Goal: Task Accomplishment & Management: Manage account settings

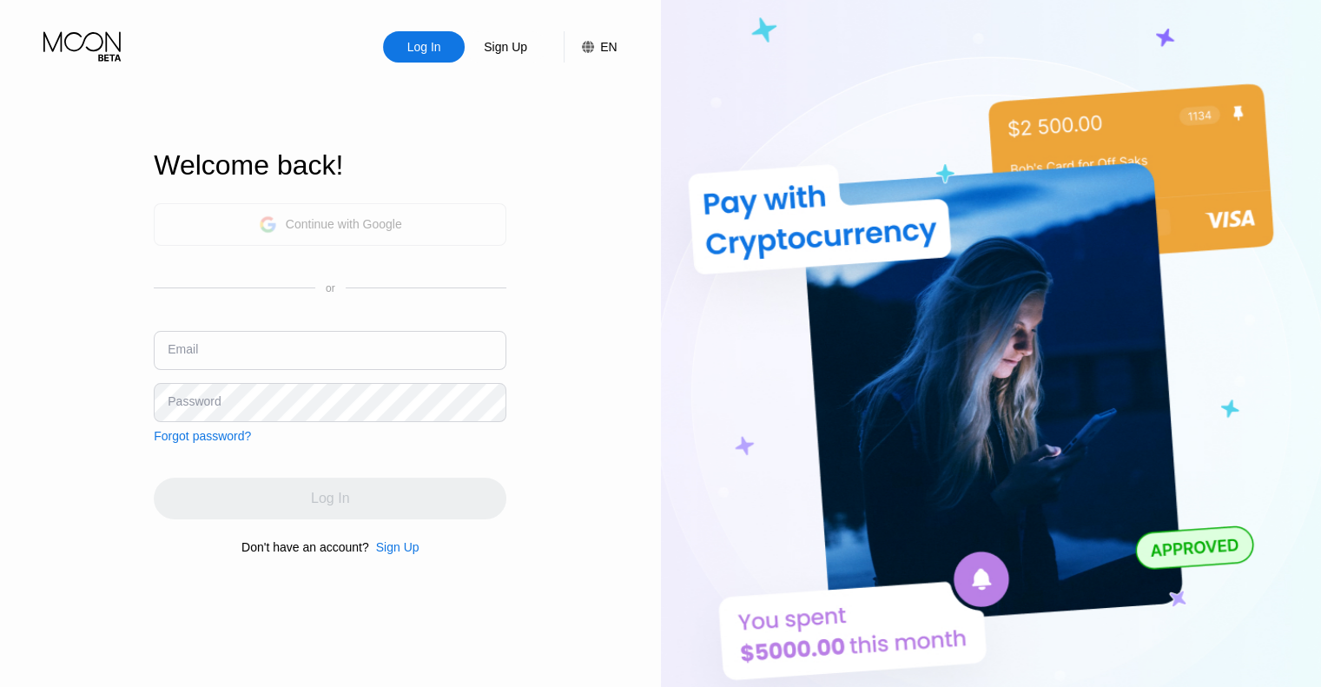
click at [397, 211] on div "Continue with Google" at bounding box center [330, 224] width 143 height 27
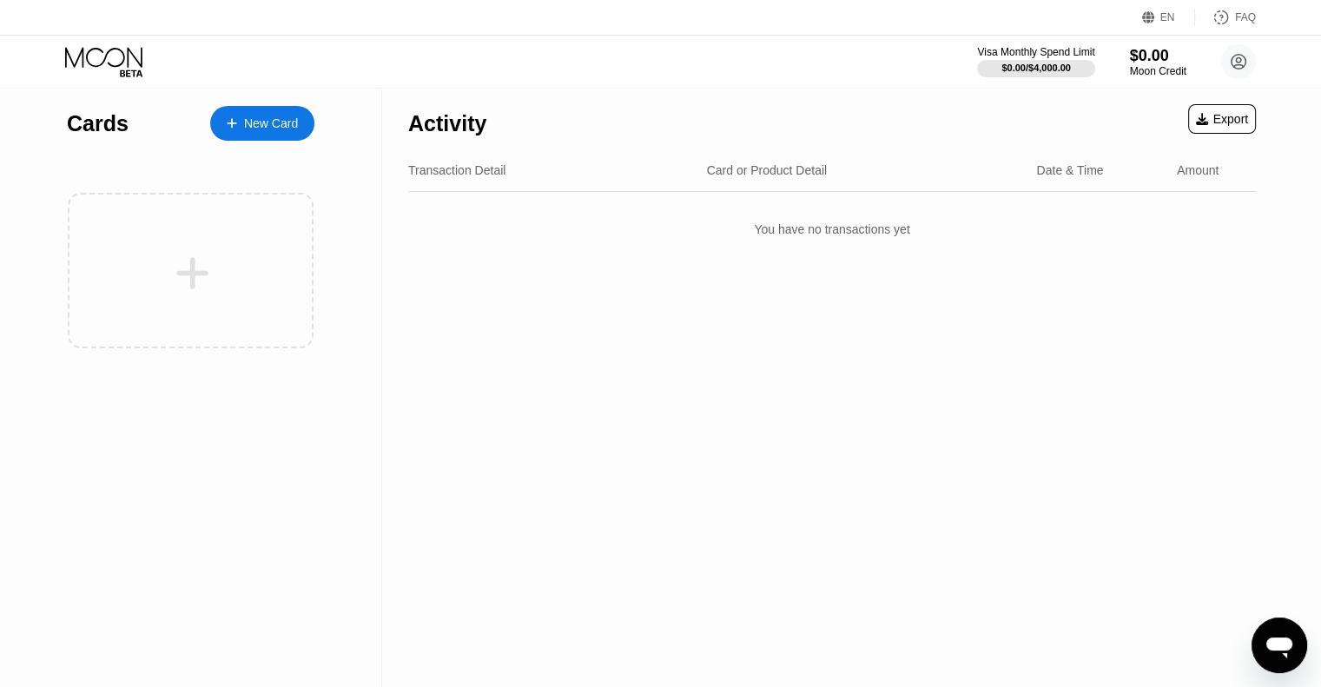
click at [1283, 646] on icon "Open messaging window" at bounding box center [1279, 647] width 26 height 21
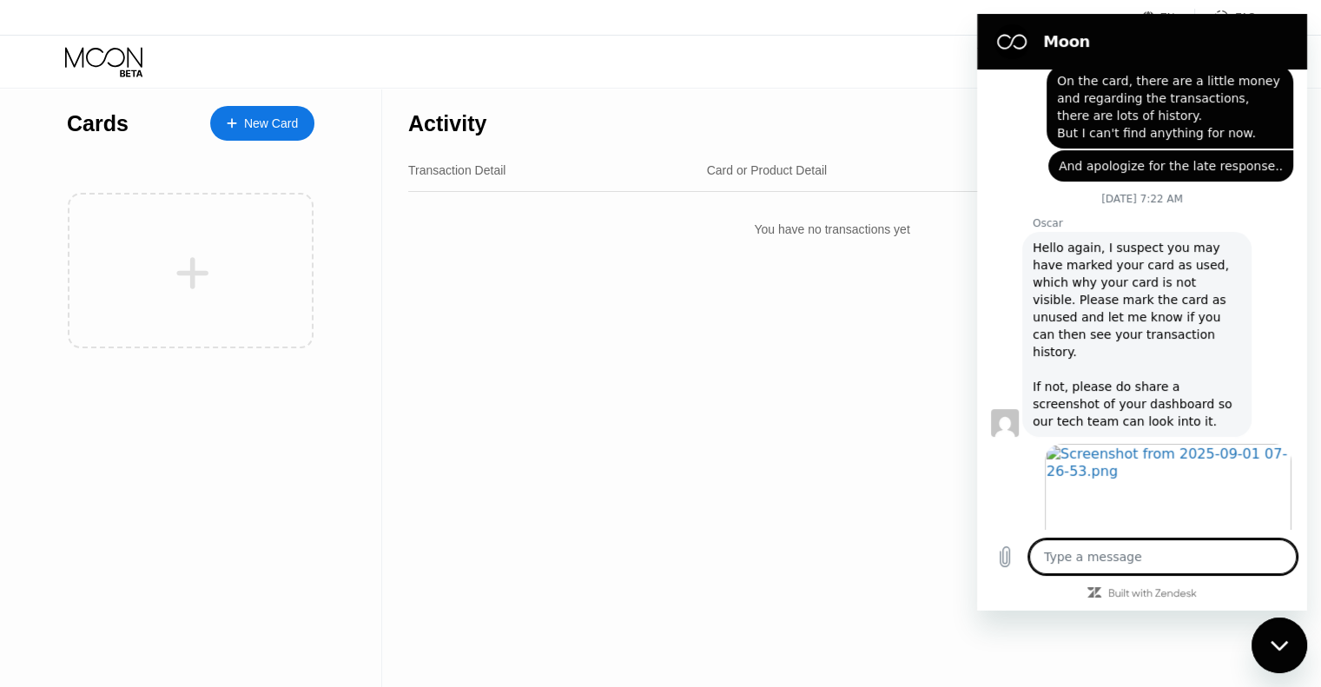
scroll to position [666, 0]
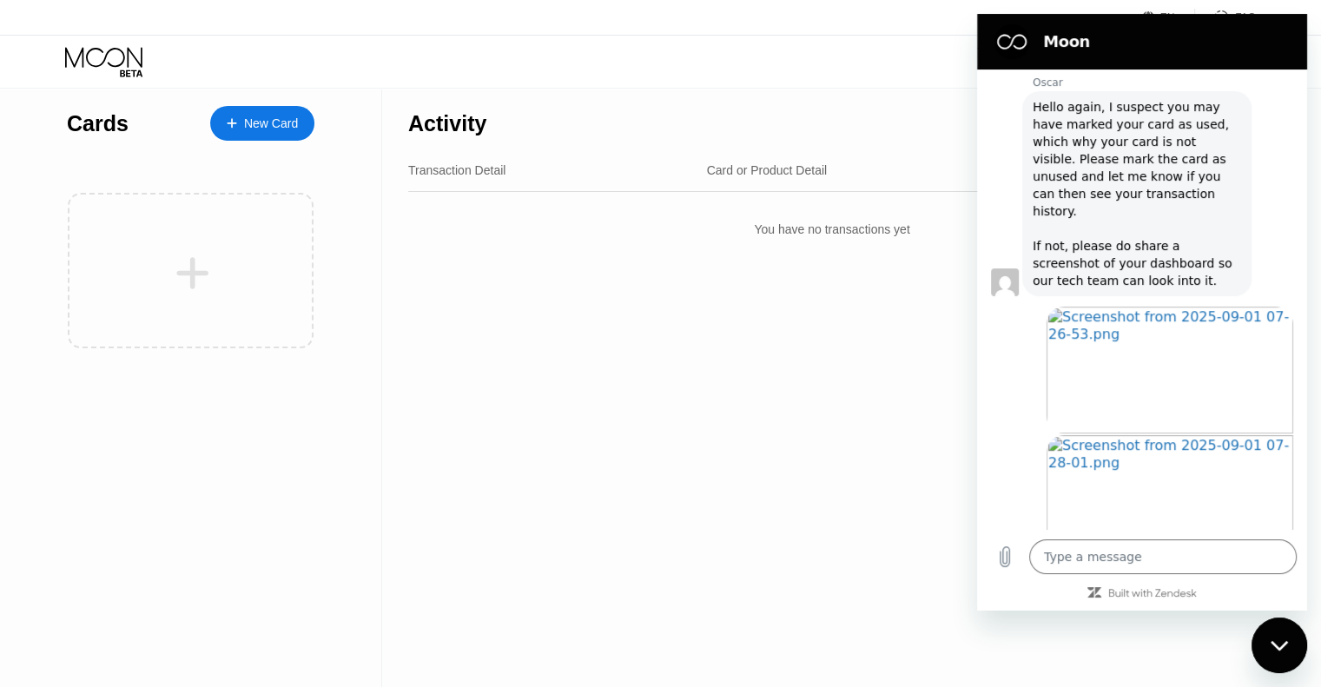
click at [604, 380] on div "Activity Export Transaction Detail Card or Product Detail Date & Time Amount Yo…" at bounding box center [832, 388] width 900 height 598
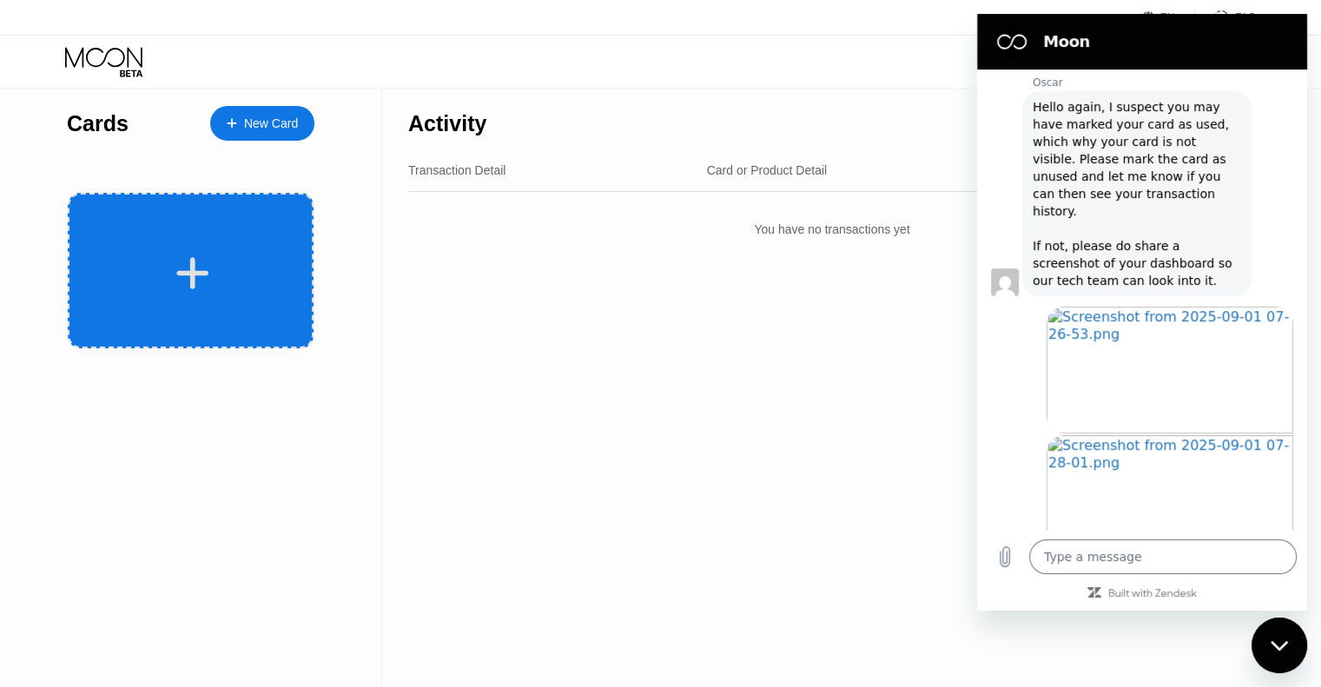
click at [247, 253] on div at bounding box center [191, 270] width 246 height 155
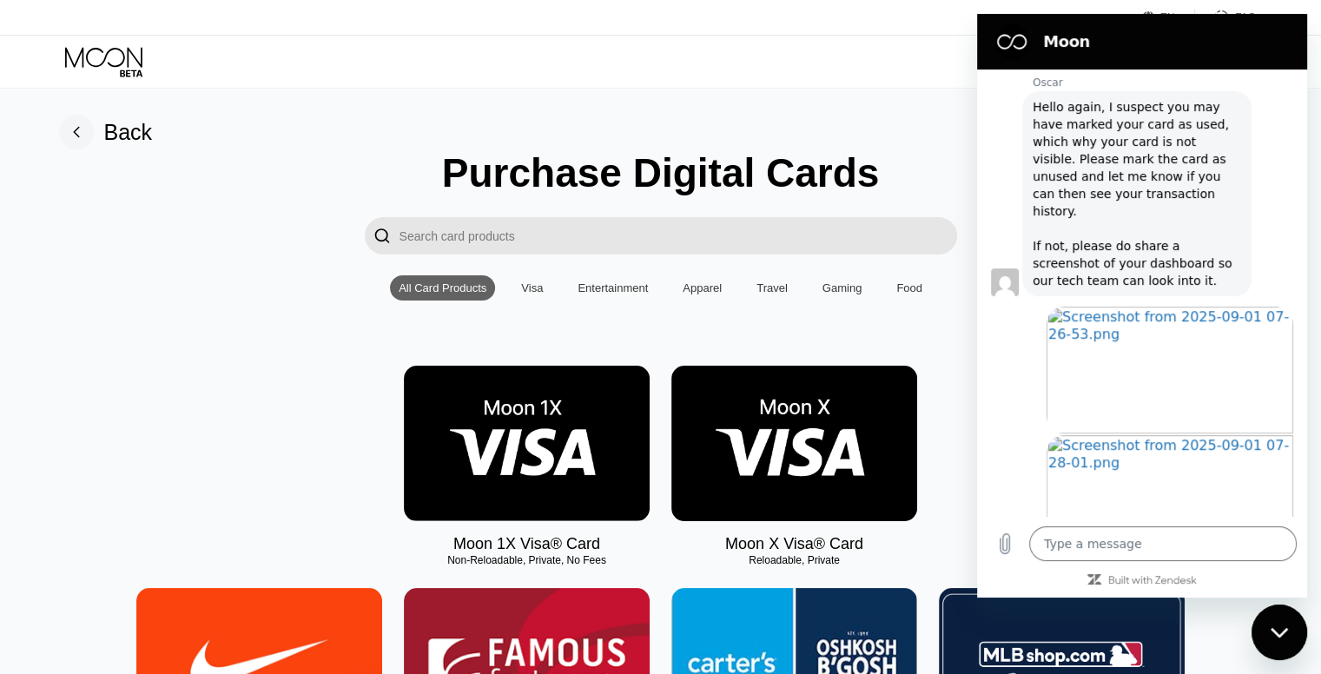
click at [785, 434] on img at bounding box center [794, 443] width 246 height 155
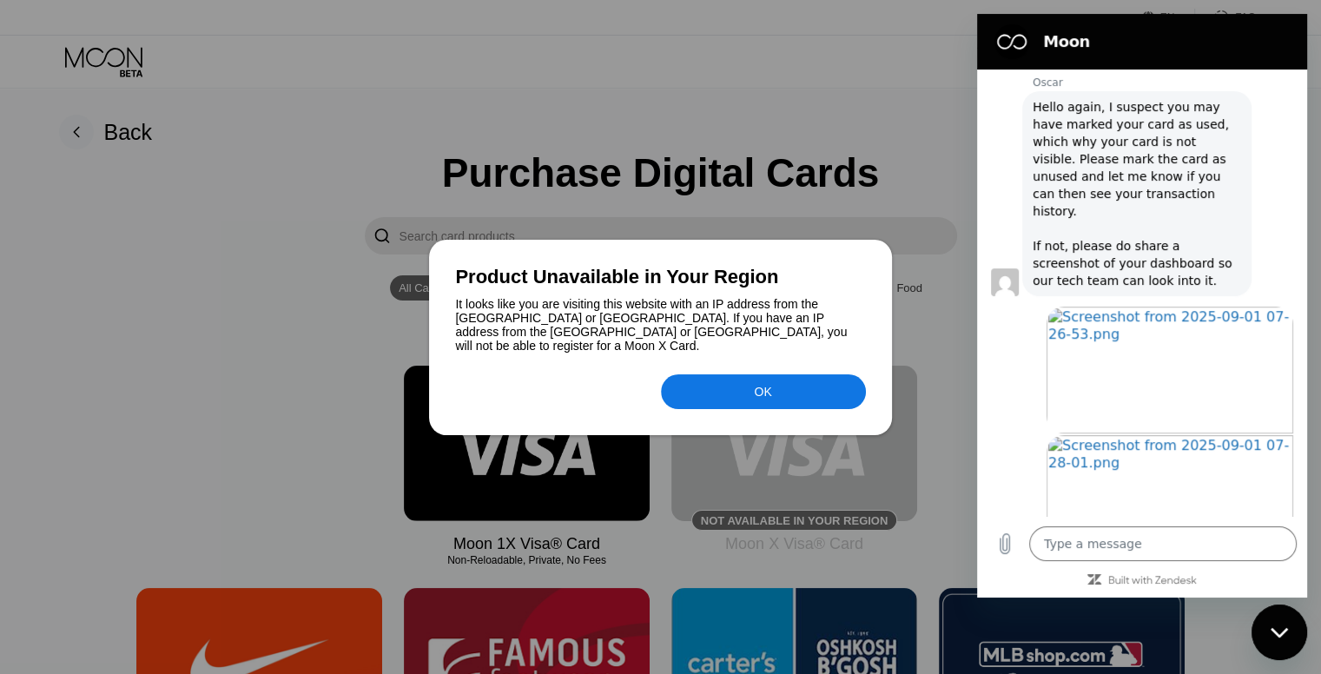
click at [750, 390] on div "OK" at bounding box center [763, 391] width 205 height 35
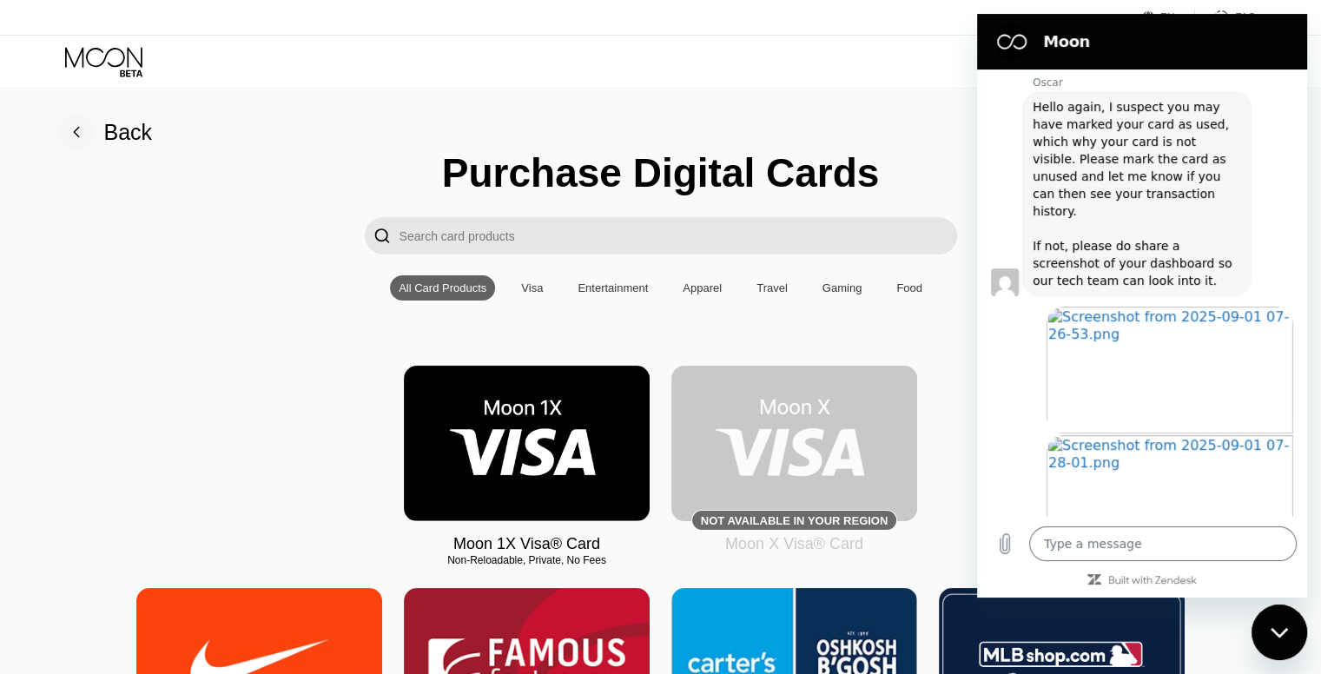
click at [542, 287] on div "Visa" at bounding box center [532, 287] width 22 height 13
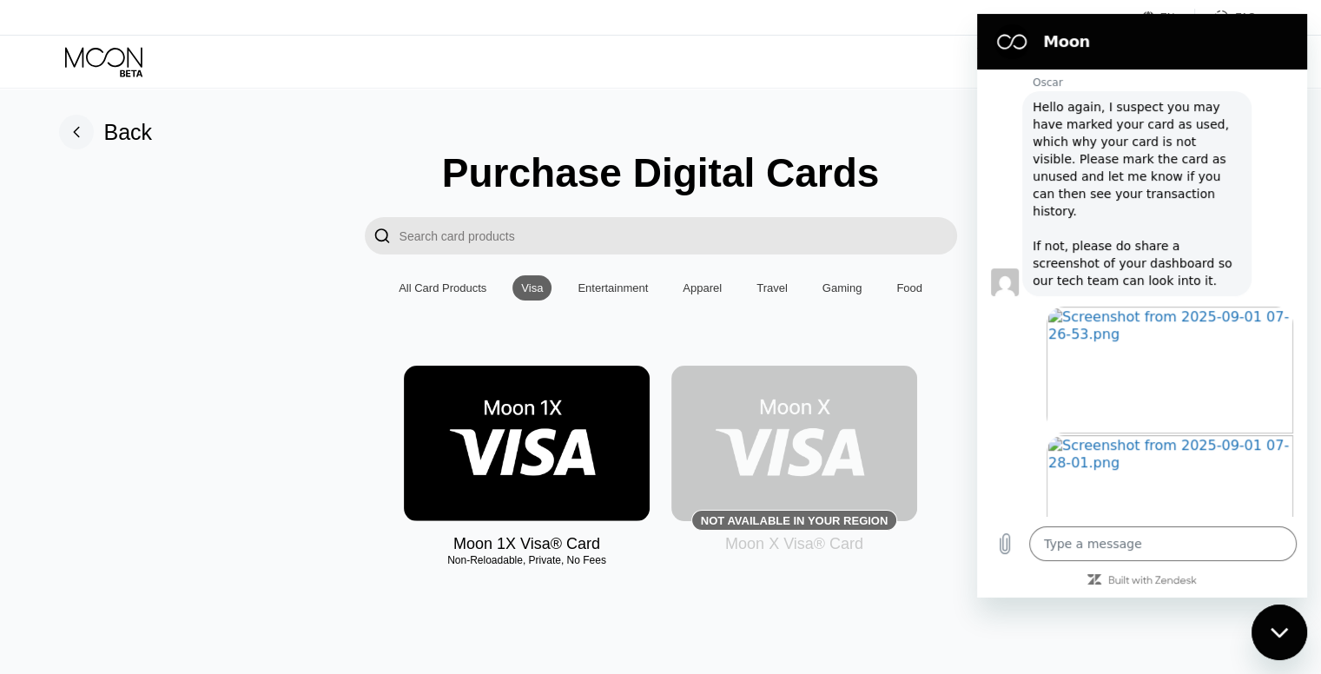
click at [465, 294] on div "All Card Products" at bounding box center [443, 287] width 88 height 13
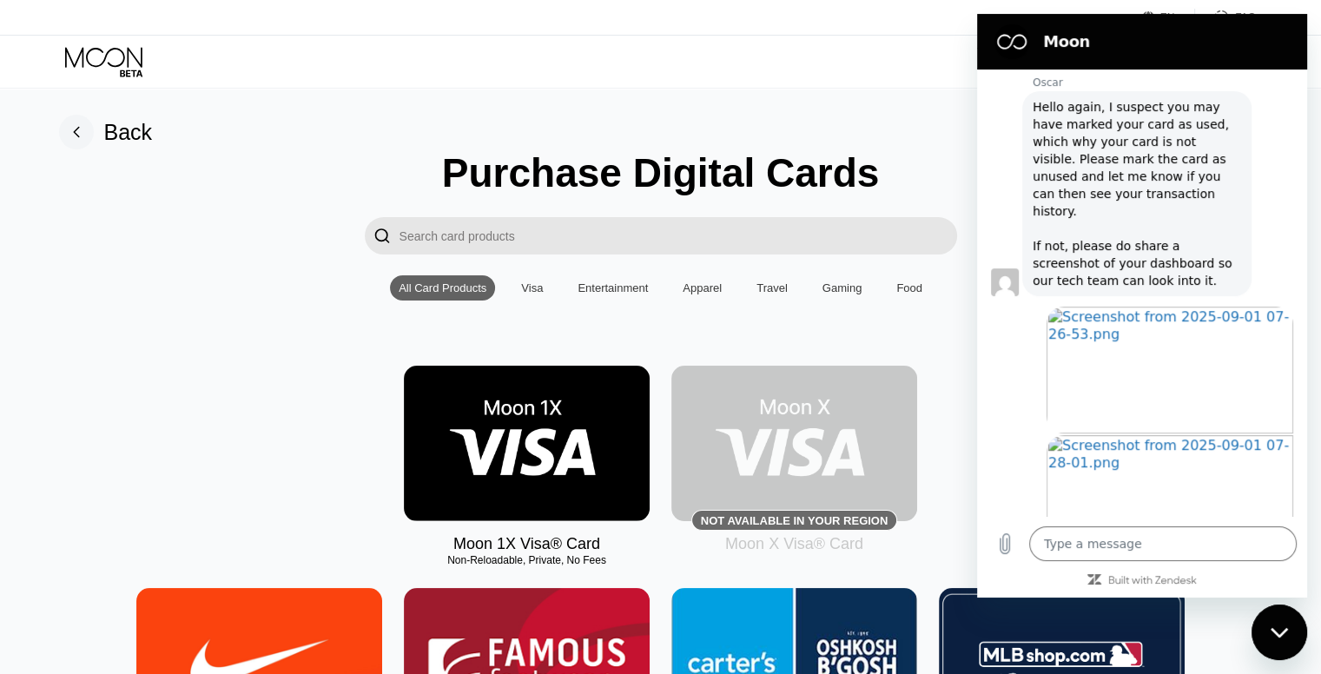
click at [75, 131] on rect at bounding box center [76, 132] width 35 height 35
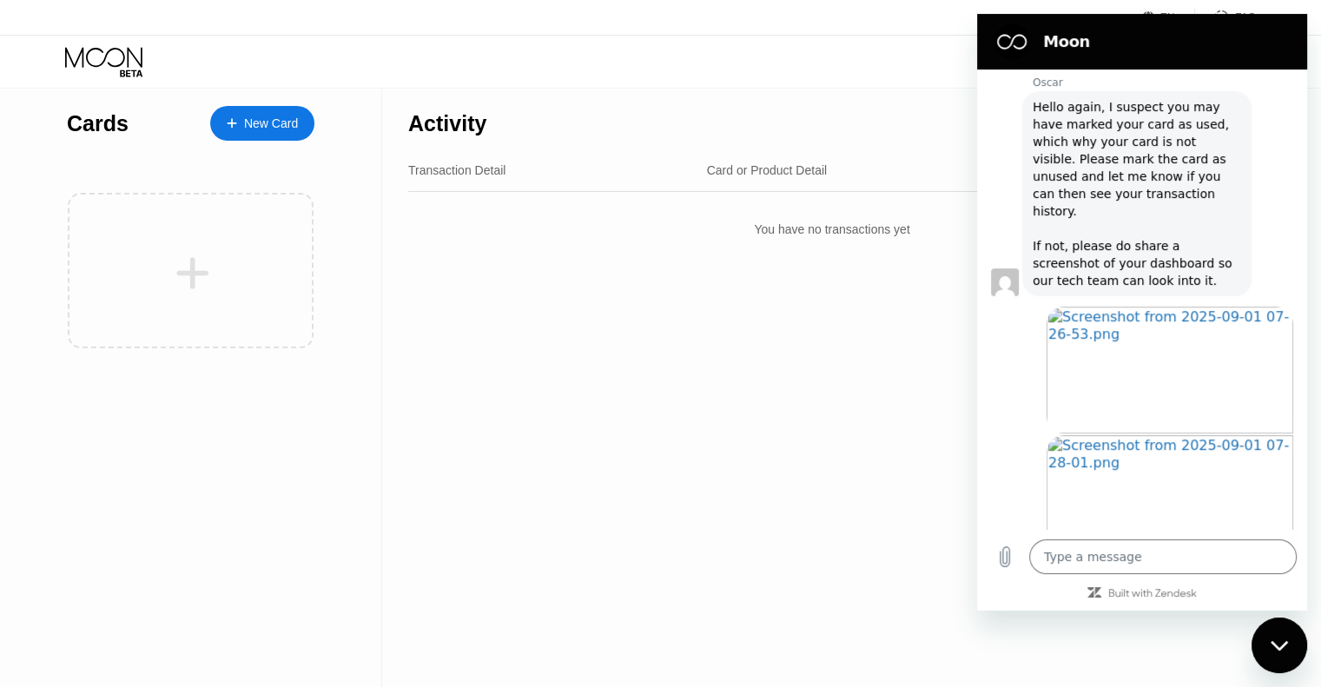
click at [1248, 597] on div at bounding box center [1142, 592] width 330 height 16
click at [1262, 627] on div "Close messaging window" at bounding box center [1279, 645] width 52 height 52
type textarea "x"
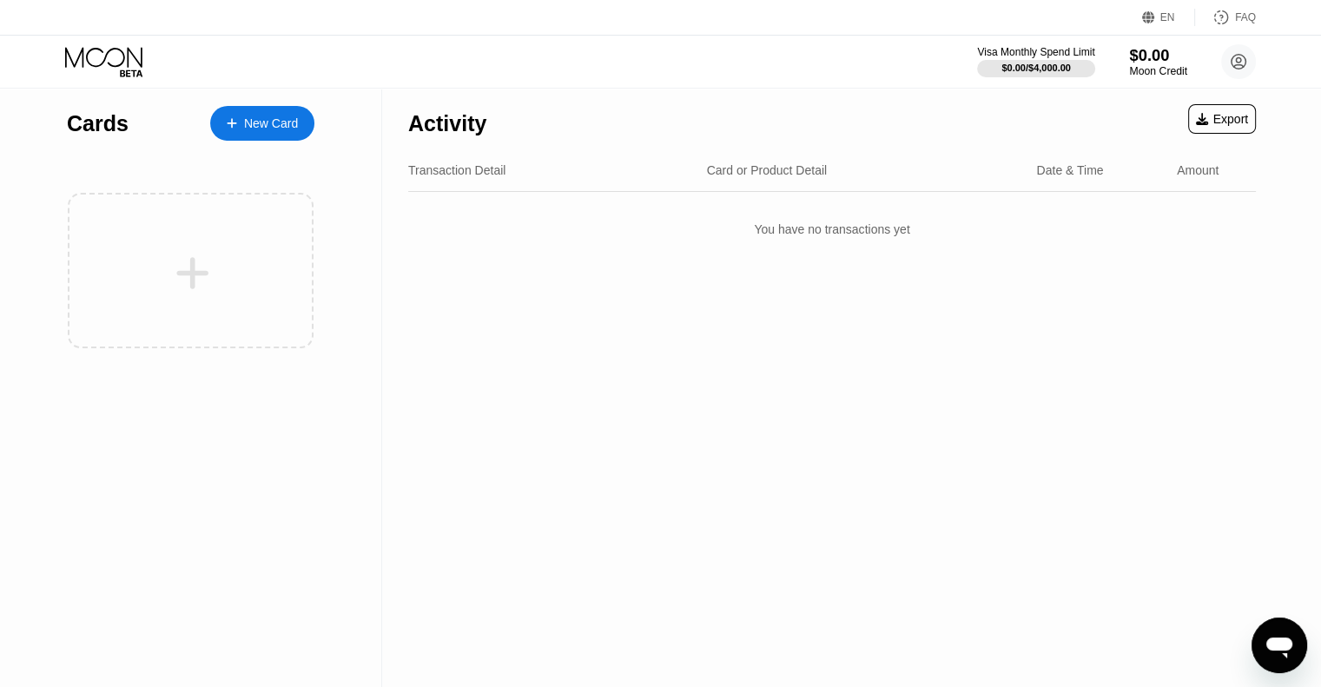
click at [1170, 60] on div "$0.00" at bounding box center [1158, 55] width 58 height 18
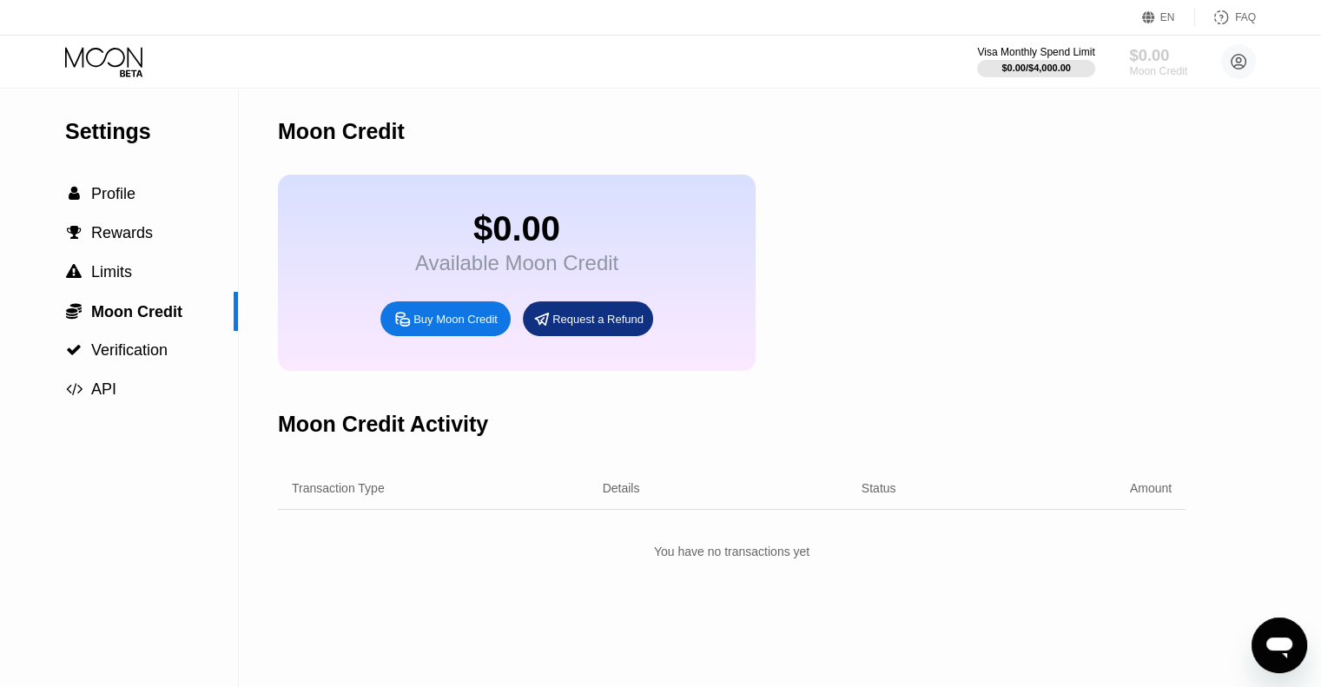
click at [1166, 49] on div "$0.00" at bounding box center [1158, 55] width 58 height 18
click at [1141, 58] on div "$0.00" at bounding box center [1158, 55] width 58 height 18
click at [139, 189] on div " Profile" at bounding box center [119, 194] width 238 height 18
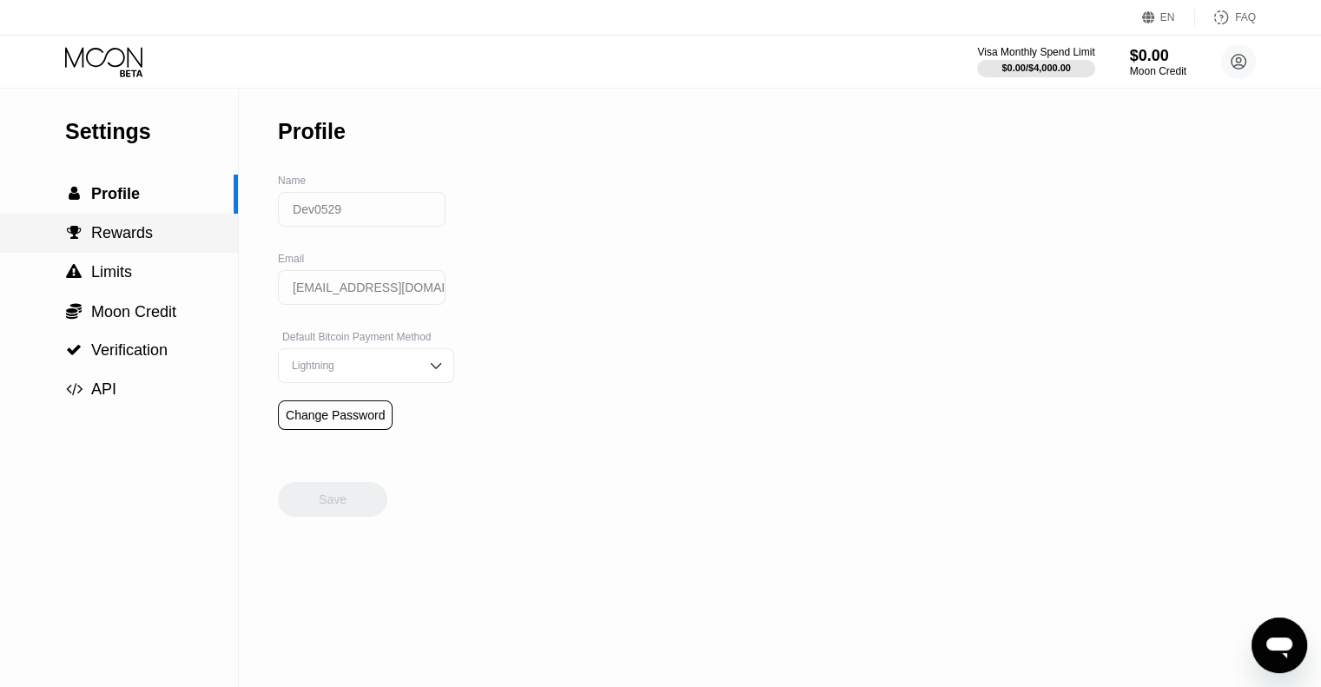
click at [164, 253] on div " Rewards" at bounding box center [119, 233] width 238 height 39
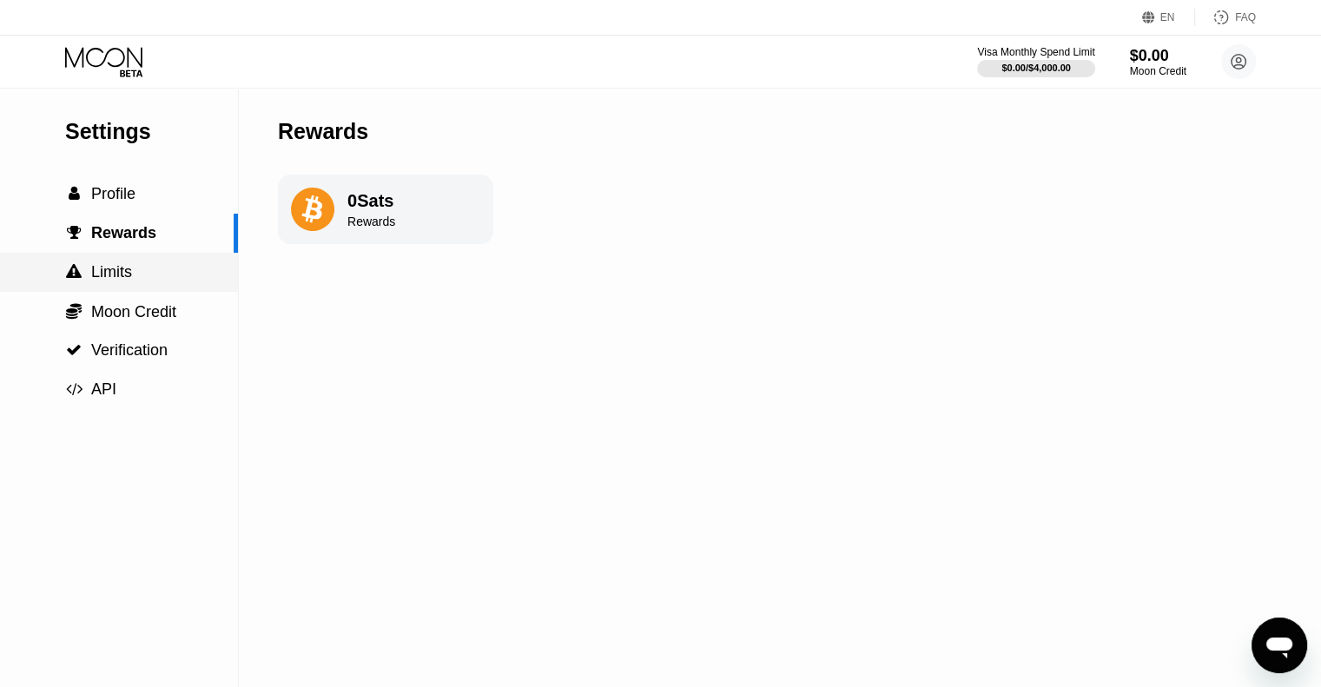
click at [149, 280] on div " Limits" at bounding box center [119, 272] width 238 height 18
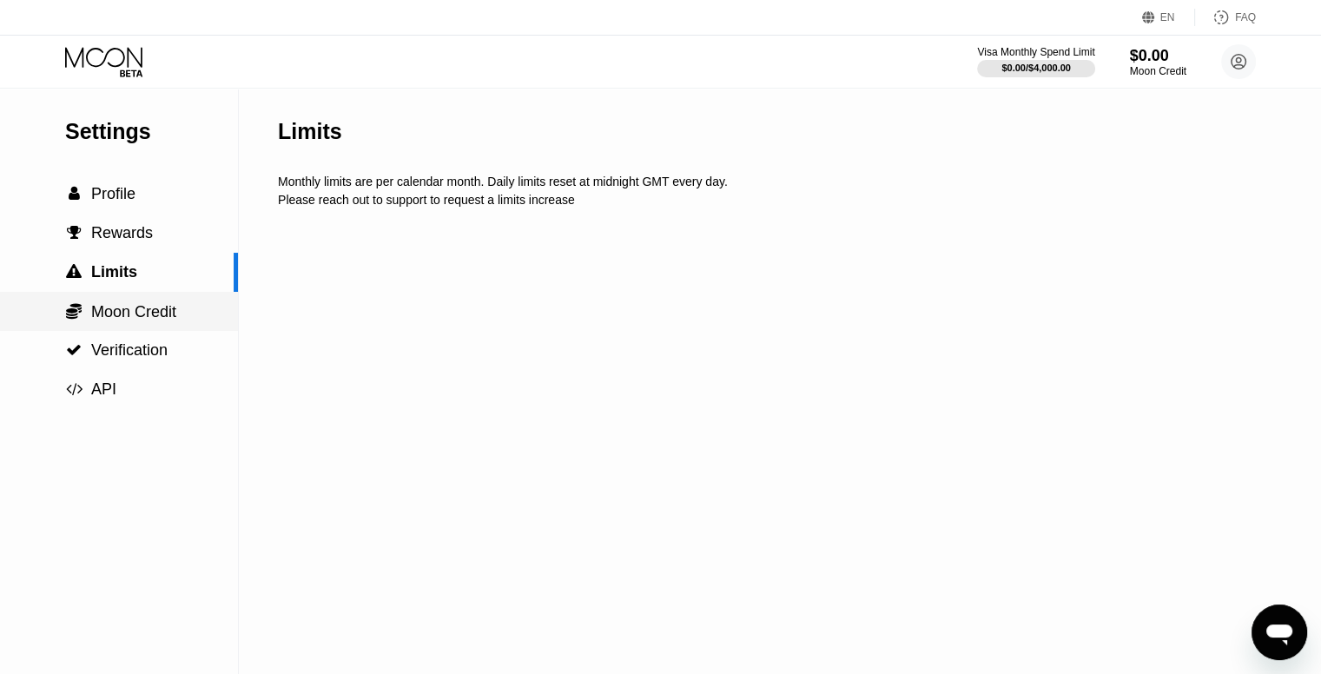
click at [149, 331] on div " Moon Credit" at bounding box center [119, 311] width 238 height 39
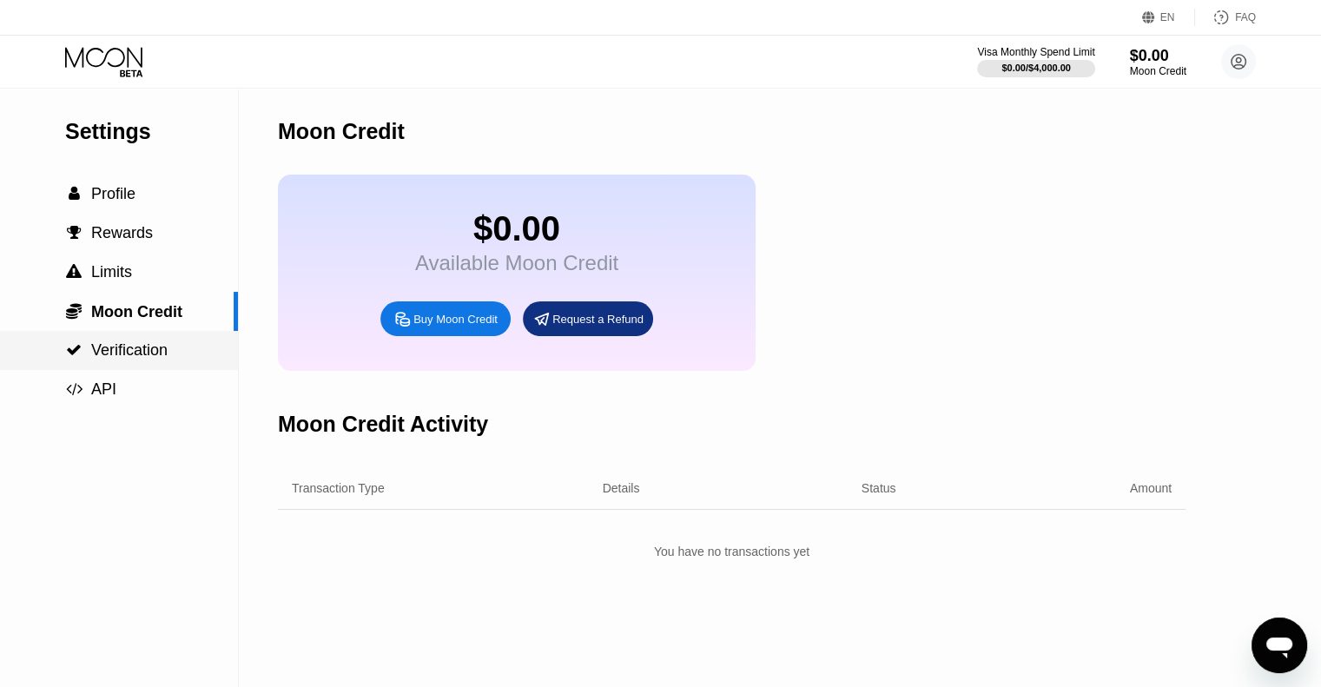
click at [191, 359] on div " Verification" at bounding box center [119, 350] width 238 height 18
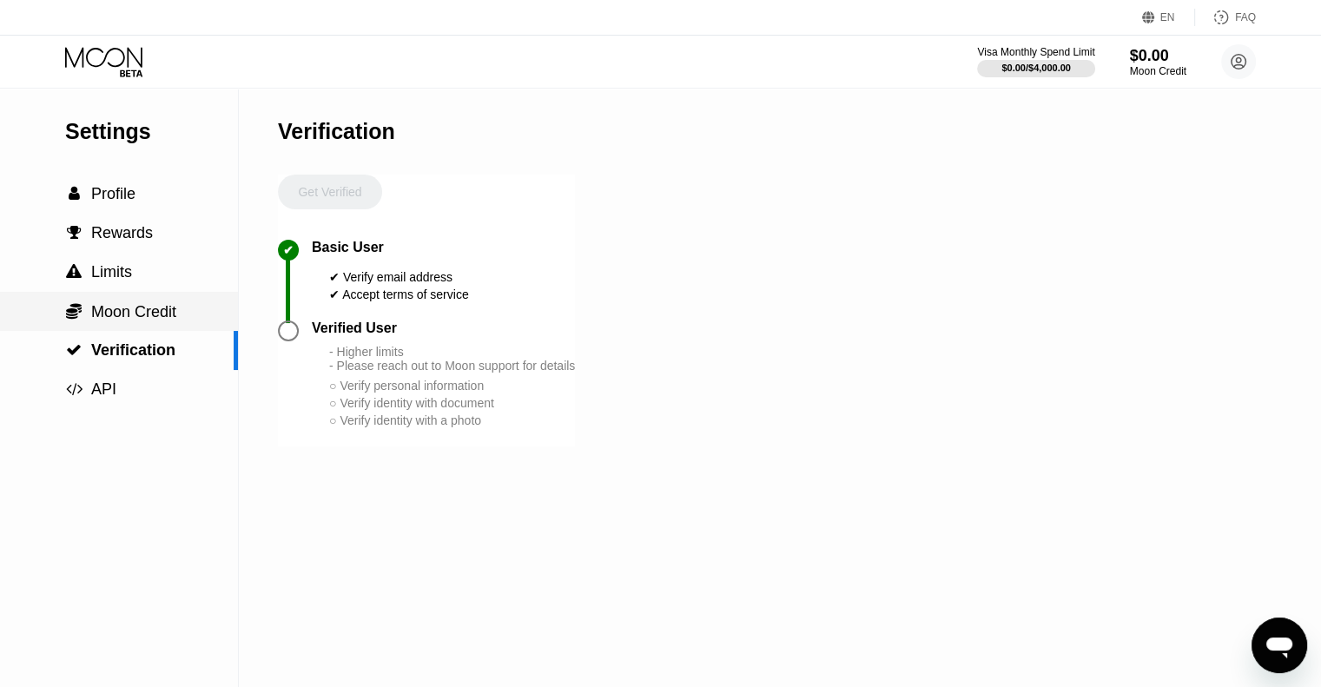
click at [184, 312] on div " Moon Credit" at bounding box center [119, 311] width 238 height 19
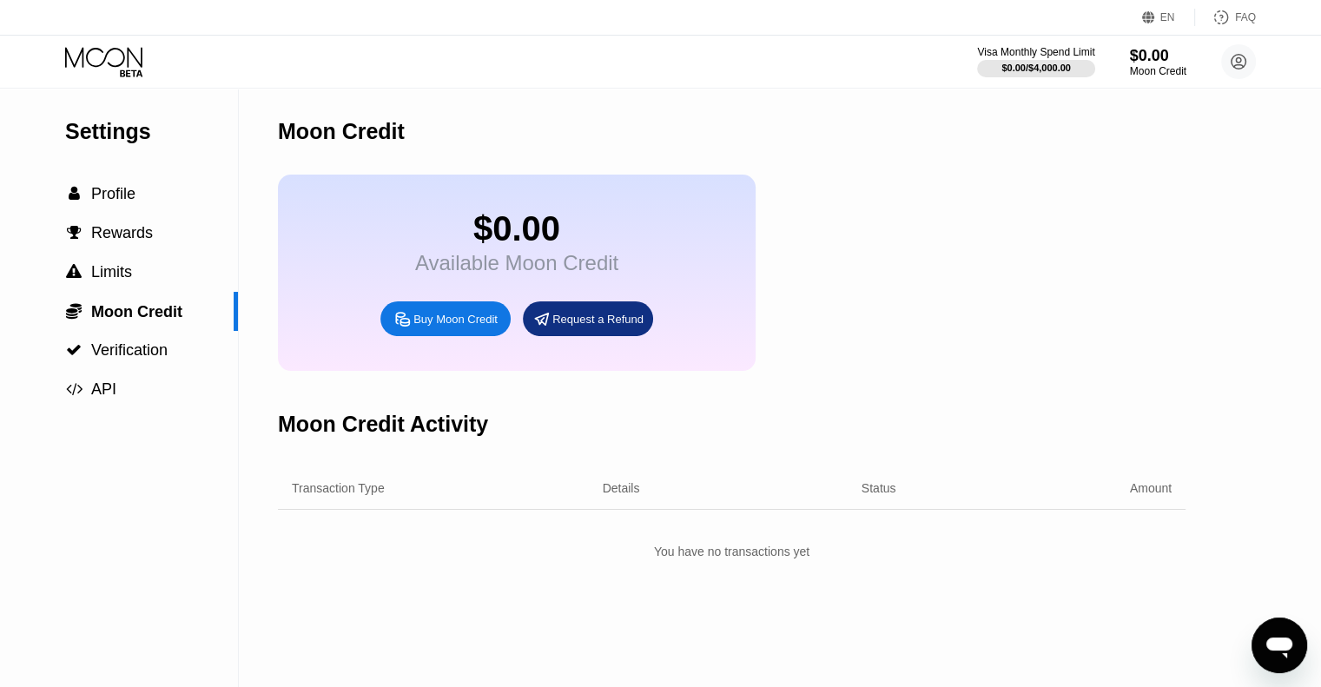
scroll to position [666, 0]
click at [1227, 73] on circle at bounding box center [1238, 61] width 35 height 35
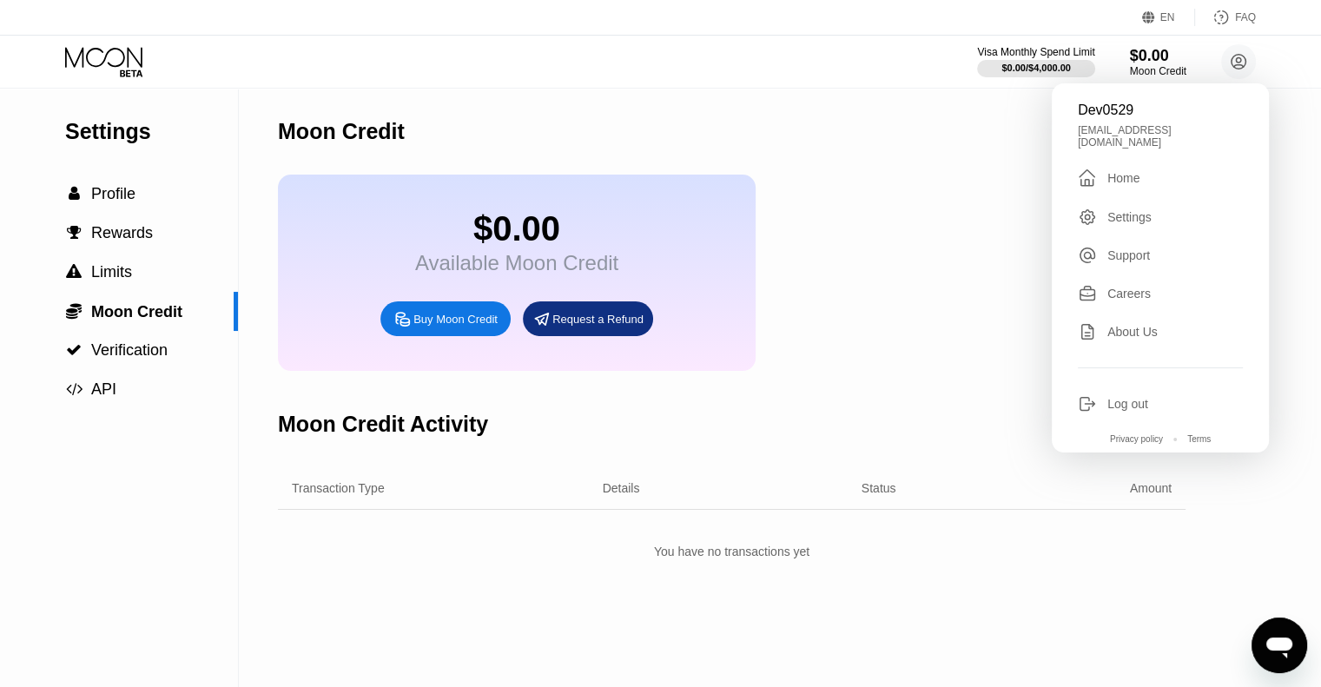
click at [1109, 174] on div "Home" at bounding box center [1123, 178] width 32 height 14
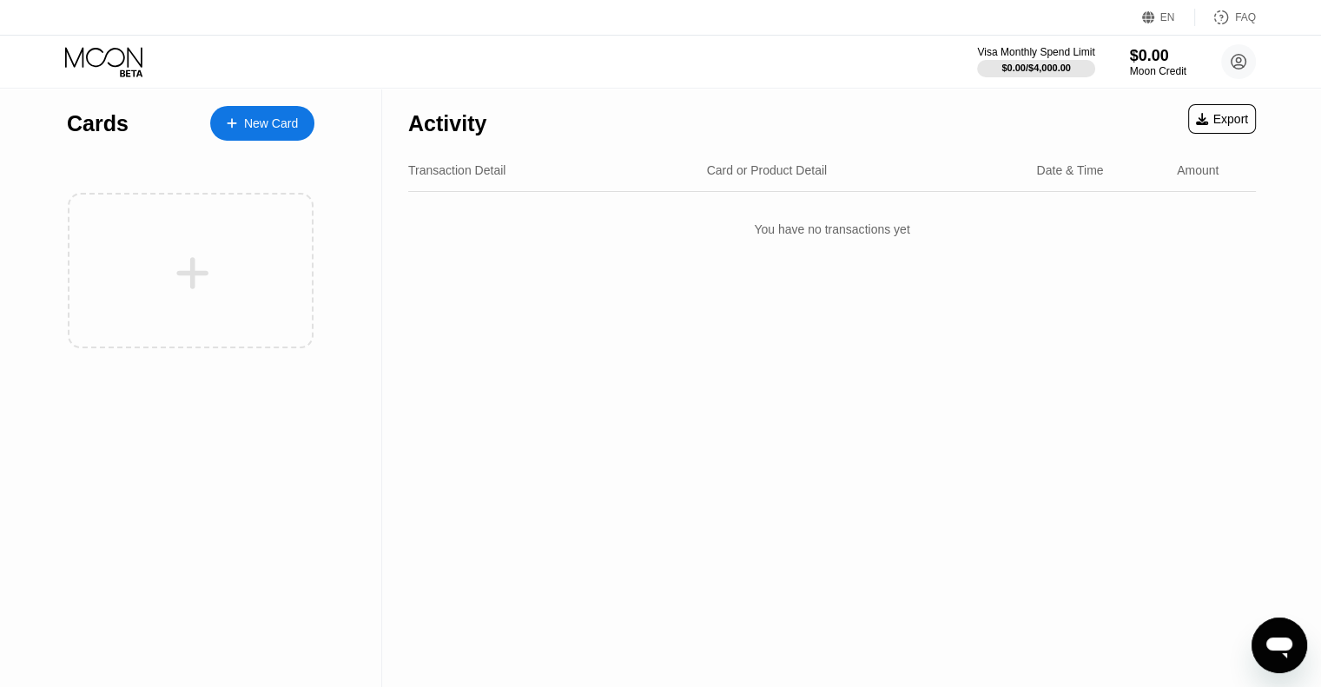
click at [1276, 658] on icon "Open messaging window" at bounding box center [1278, 645] width 31 height 31
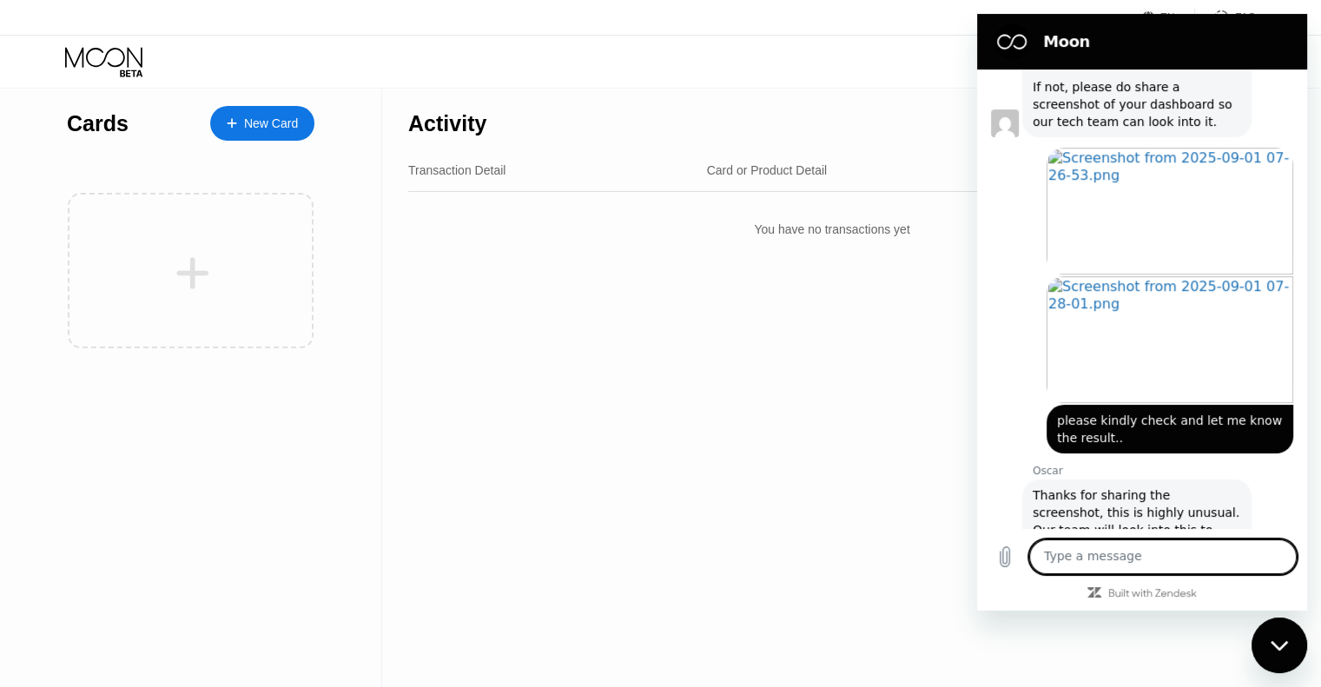
scroll to position [926, 0]
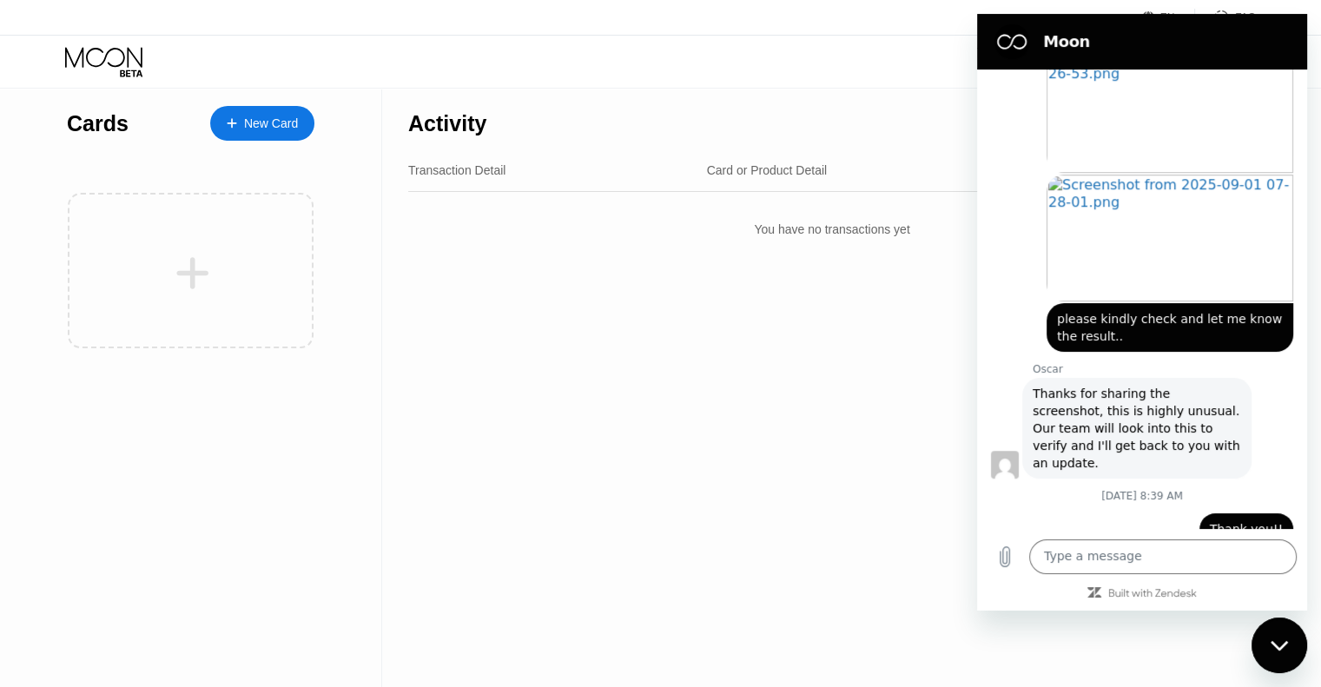
click at [618, 350] on div "Activity Export Transaction Detail Card or Product Detail Date & Time Amount Yo…" at bounding box center [832, 388] width 900 height 598
click at [601, 307] on div "Activity Export Transaction Detail Card or Product Detail Date & Time Amount Yo…" at bounding box center [832, 388] width 900 height 598
click at [1276, 634] on div "Close messaging window" at bounding box center [1279, 645] width 52 height 52
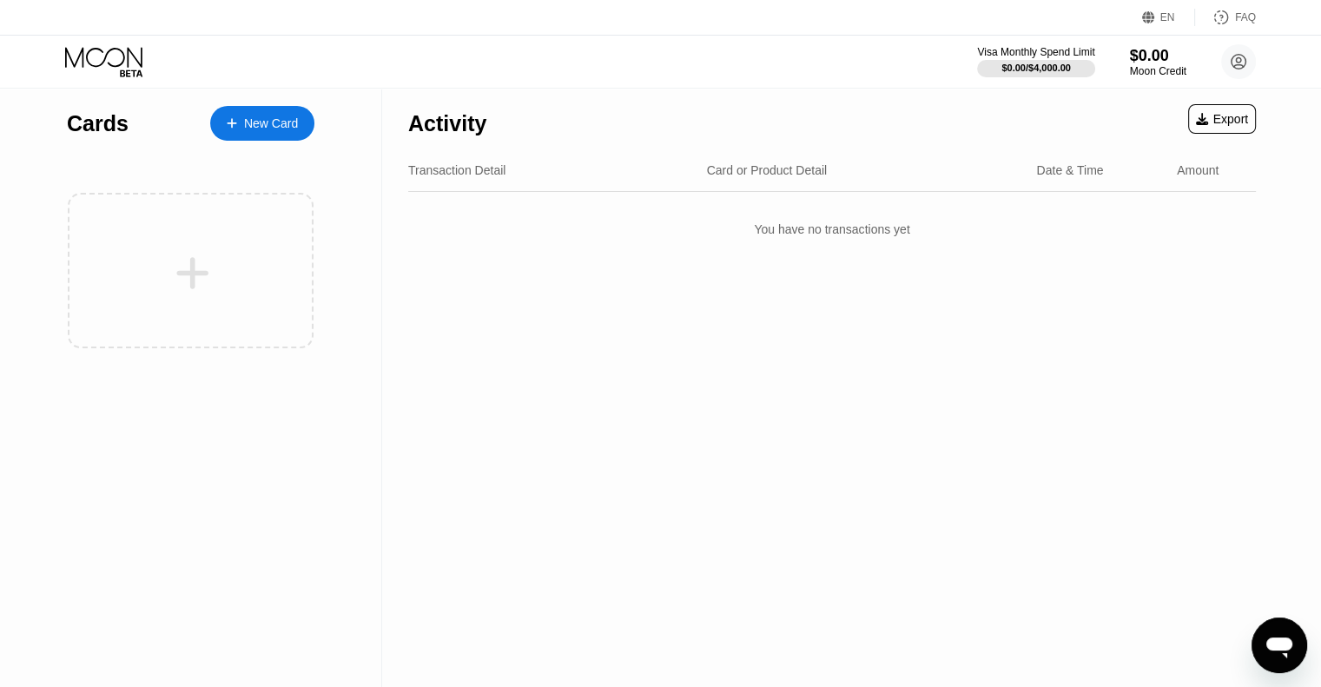
click at [749, 406] on div "Activity Export Transaction Detail Card or Product Detail Date & Time Amount Yo…" at bounding box center [832, 388] width 900 height 598
click at [1175, 65] on div "Moon Credit" at bounding box center [1158, 71] width 56 height 12
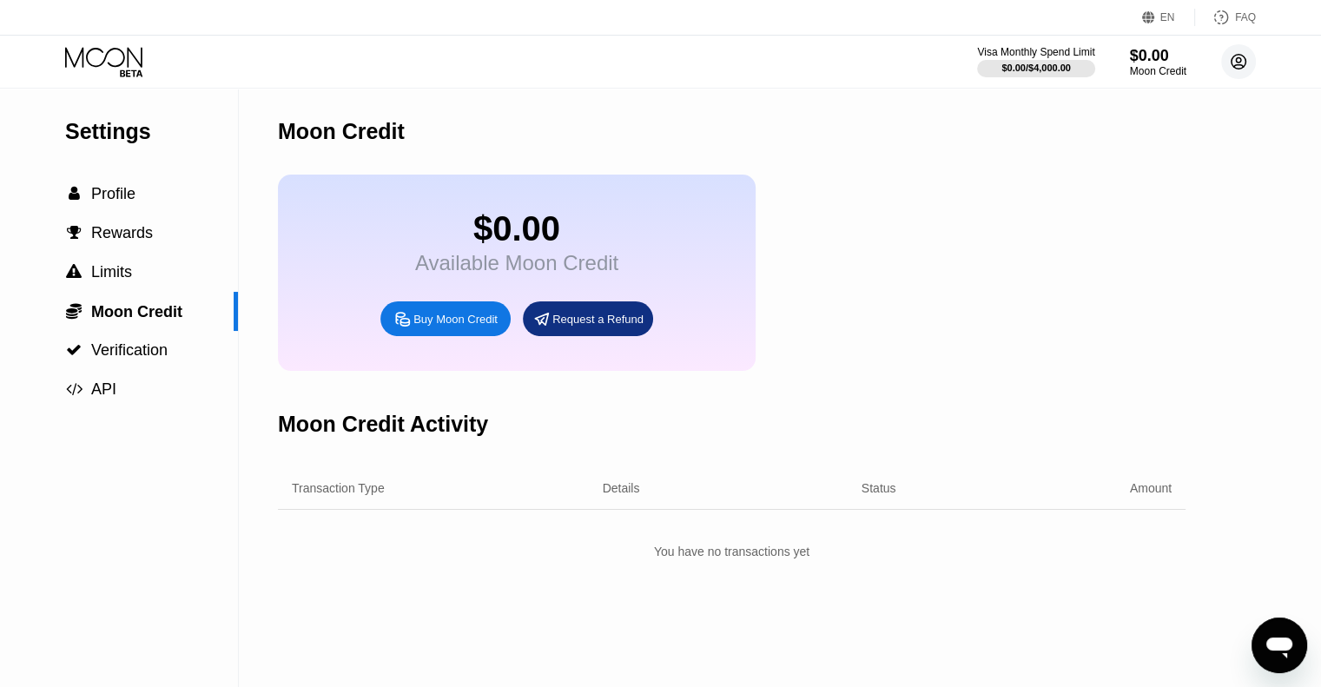
click at [1236, 58] on icon at bounding box center [1239, 62] width 10 height 10
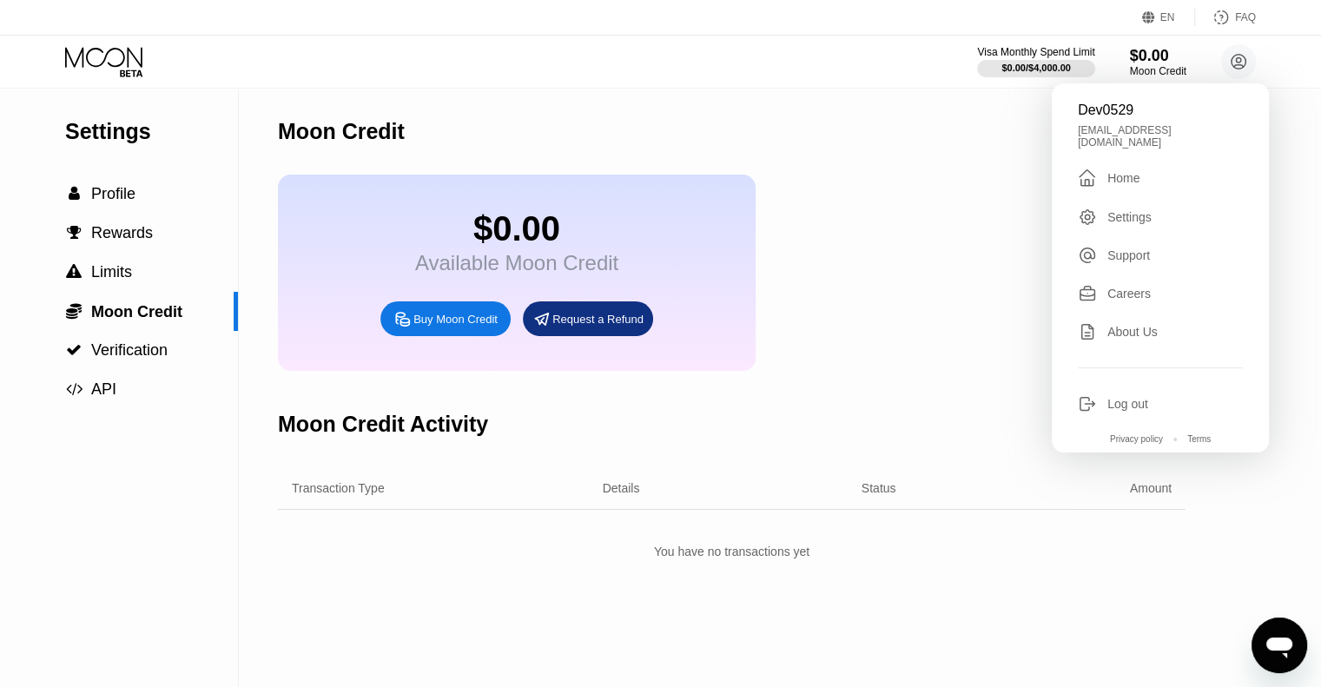
click at [1097, 168] on div "" at bounding box center [1093, 178] width 30 height 21
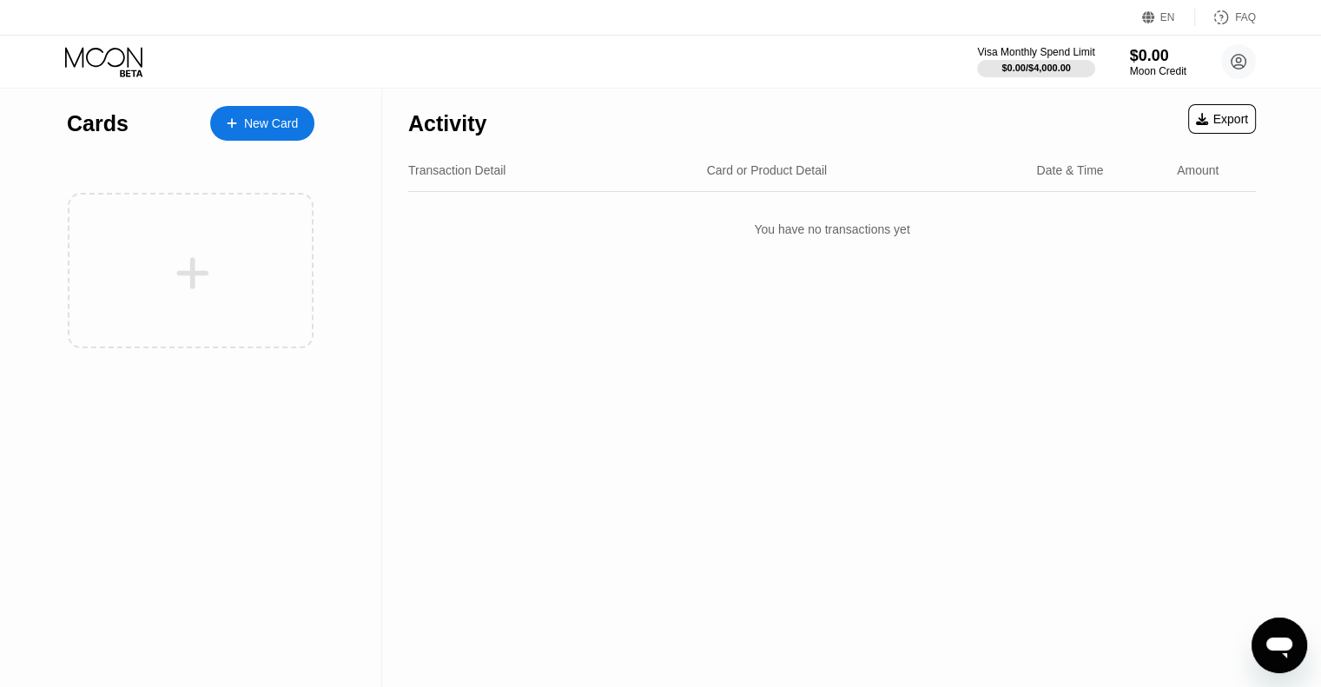
click at [1309, 645] on div "Cards New Card Activity Export Transaction Detail Card or Product Detail Date &…" at bounding box center [660, 388] width 1321 height 598
click at [1277, 643] on icon "Open messaging window" at bounding box center [1279, 647] width 26 height 21
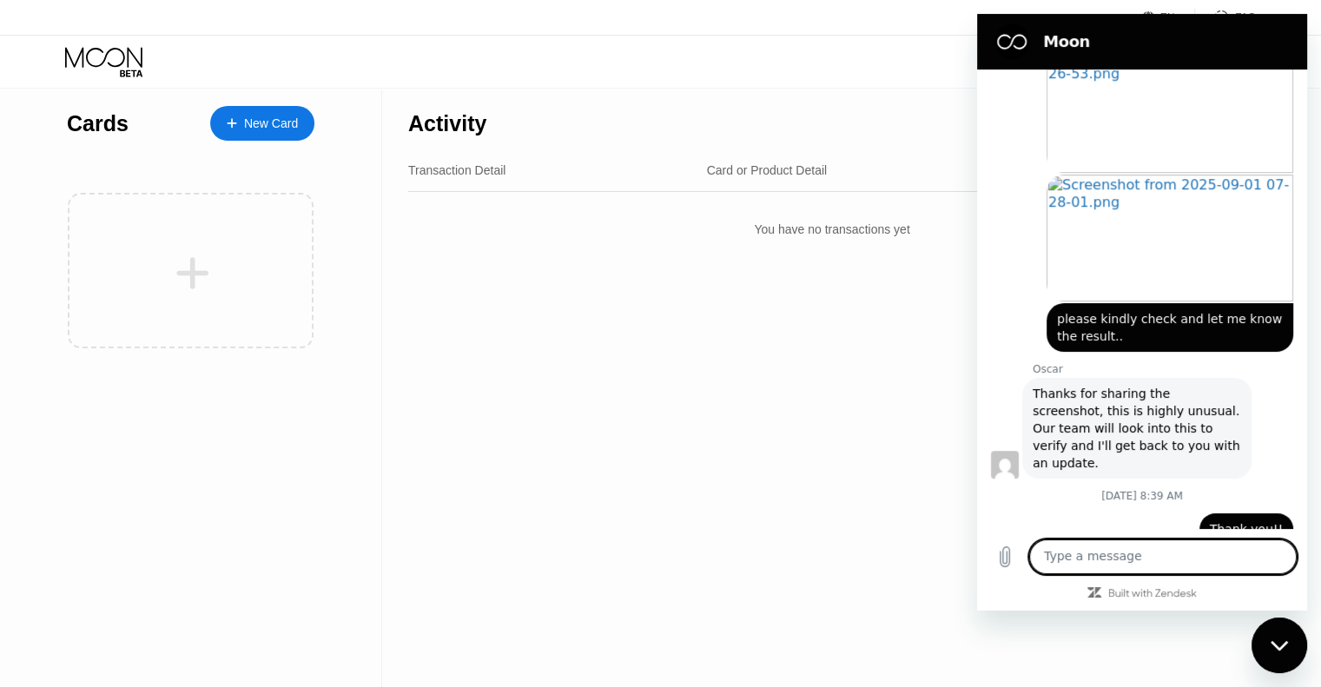
click at [1165, 419] on span "Thanks for sharing the screenshot, this is highly unusual. Our team will look i…" at bounding box center [1136, 428] width 208 height 87
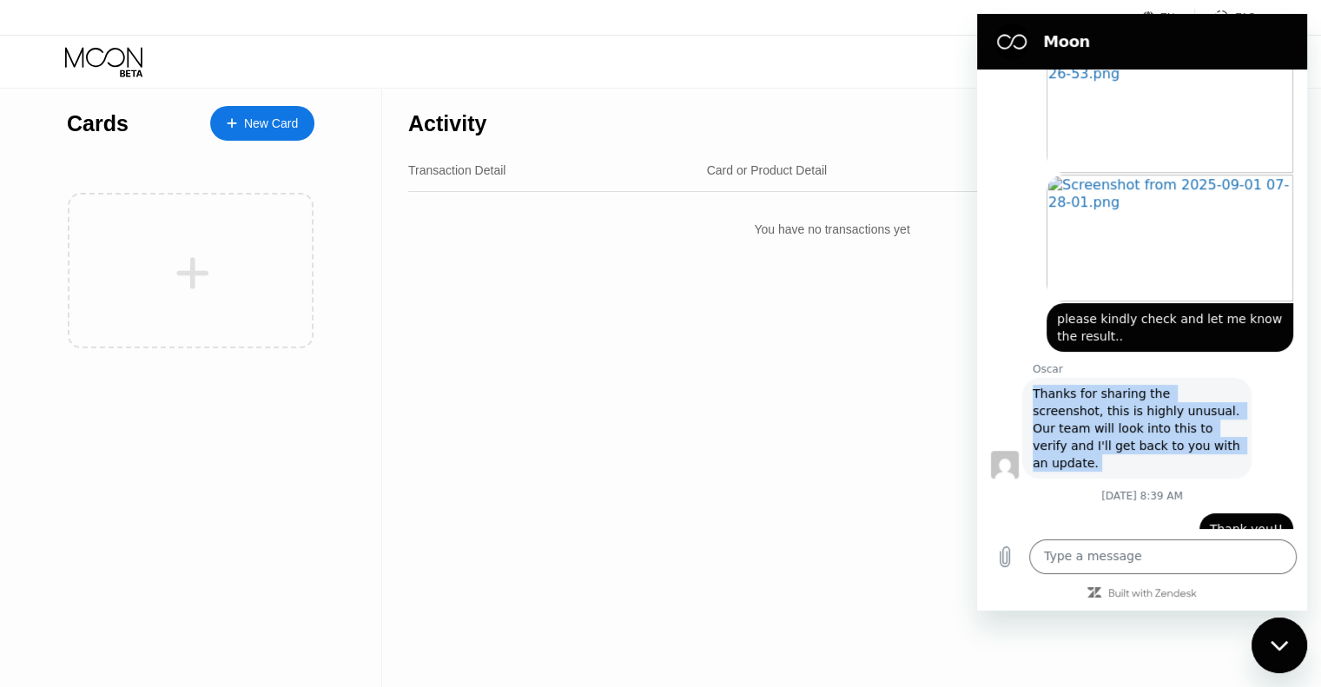
click at [1165, 419] on span "Thanks for sharing the screenshot, this is highly unusual. Our team will look i…" at bounding box center [1136, 428] width 208 height 87
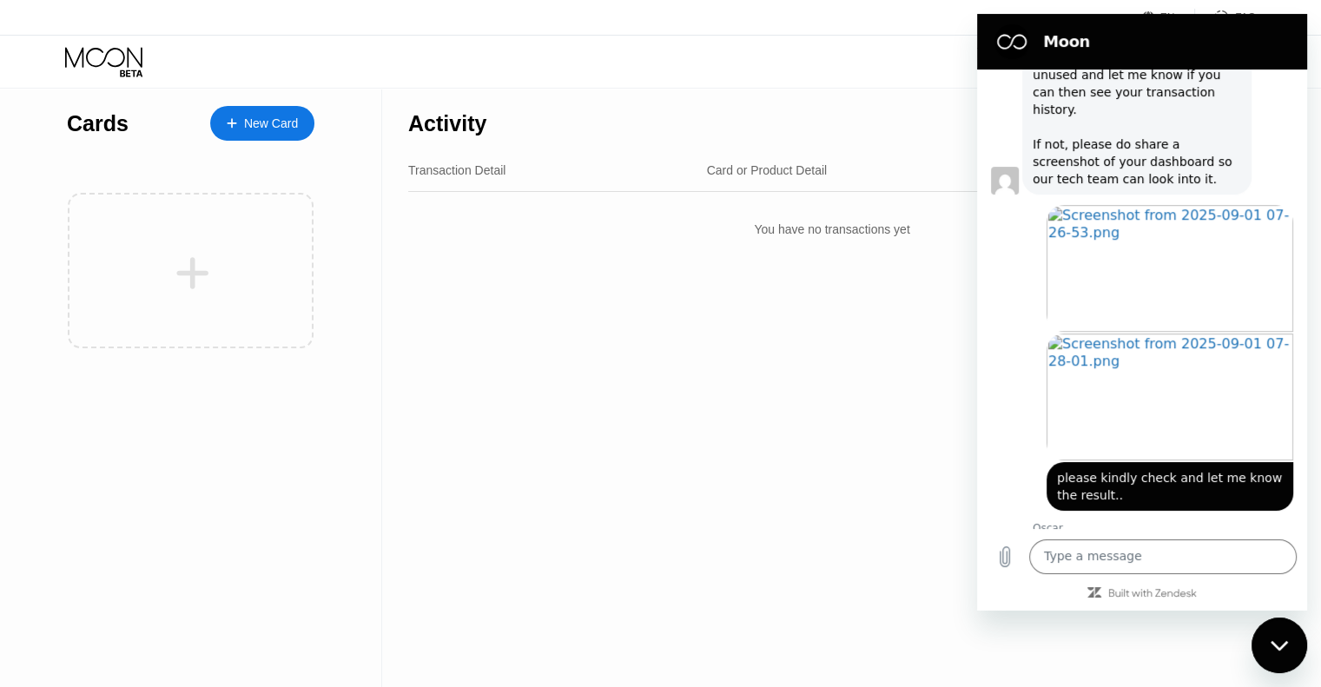
scroll to position [926, 0]
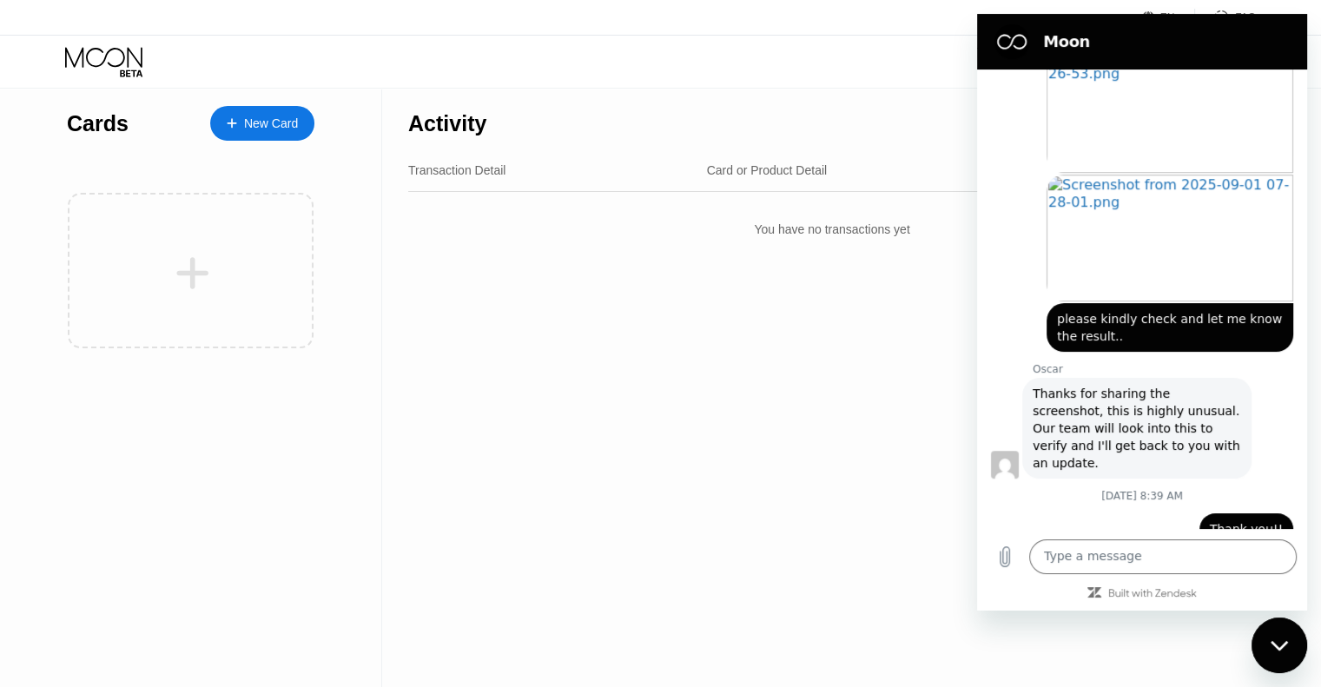
click at [577, 458] on div "Activity Export Transaction Detail Card or Product Detail Date & Time Amount Yo…" at bounding box center [832, 388] width 900 height 598
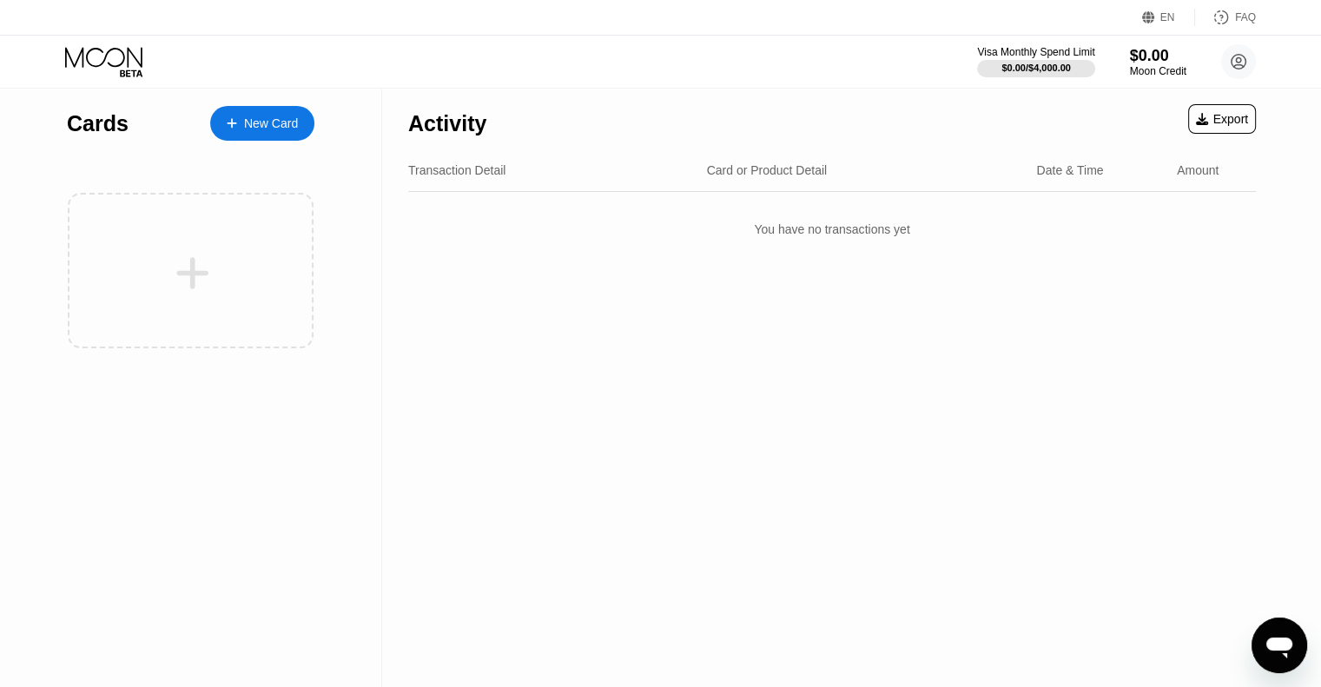
click at [606, 508] on div "Activity Export Transaction Detail Card or Product Detail Date & Time Amount Yo…" at bounding box center [832, 388] width 900 height 598
